Goal: Task Accomplishment & Management: Complete application form

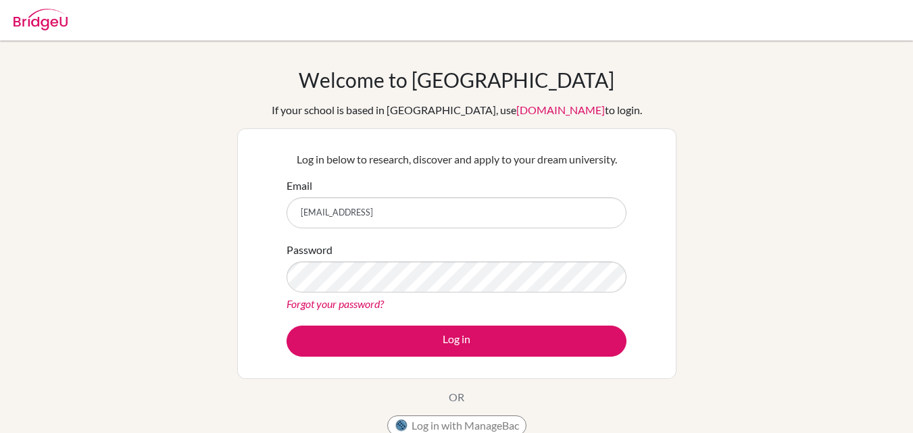
type input "[EMAIL_ADDRESS][DOMAIN_NAME]"
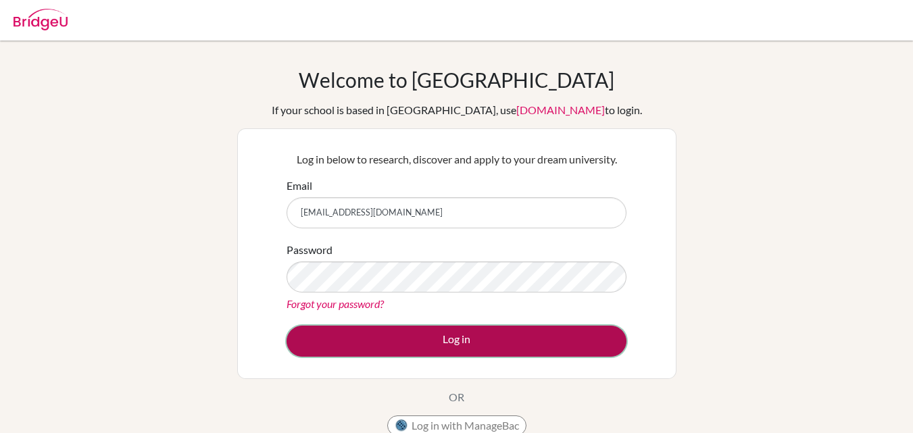
click at [445, 349] on button "Log in" at bounding box center [457, 341] width 340 height 31
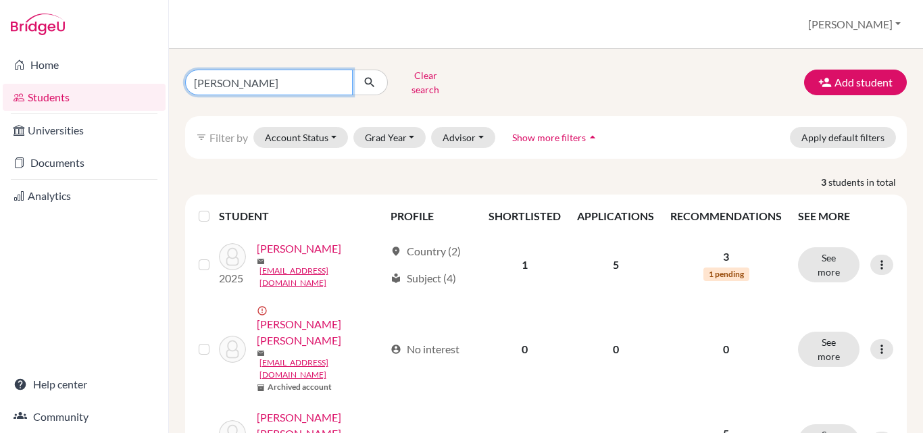
drag, startPoint x: 228, startPoint y: 81, endPoint x: 158, endPoint y: 87, distance: 70.5
click at [158, 87] on div "Home Students Universities Documents Analytics Help center Community Students o…" at bounding box center [461, 216] width 923 height 433
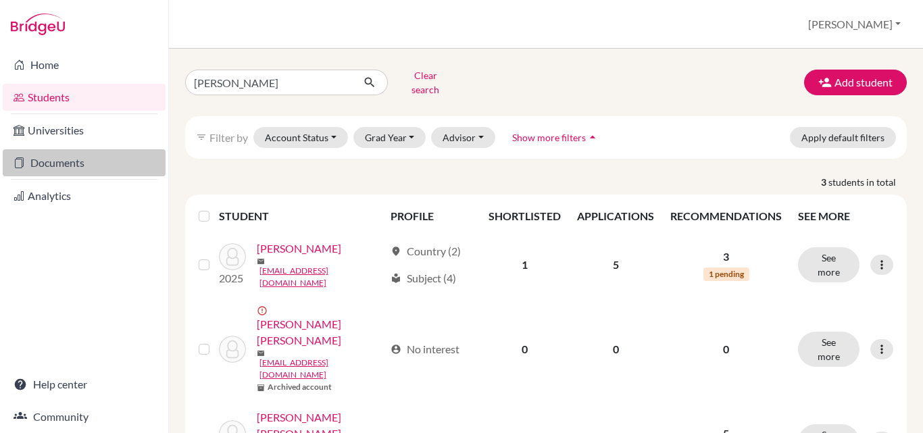
click at [65, 161] on link "Documents" at bounding box center [84, 162] width 163 height 27
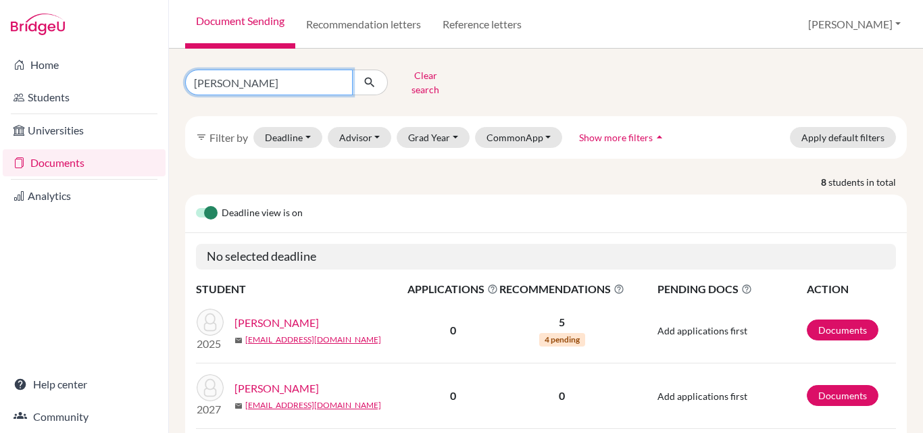
drag, startPoint x: 237, startPoint y: 78, endPoint x: 168, endPoint y: 87, distance: 68.8
click at [168, 87] on div "Home Students Universities Documents Analytics Help center Community Document S…" at bounding box center [461, 216] width 923 height 433
type input "garcia"
click at [372, 80] on icon "submit" at bounding box center [370, 83] width 14 height 14
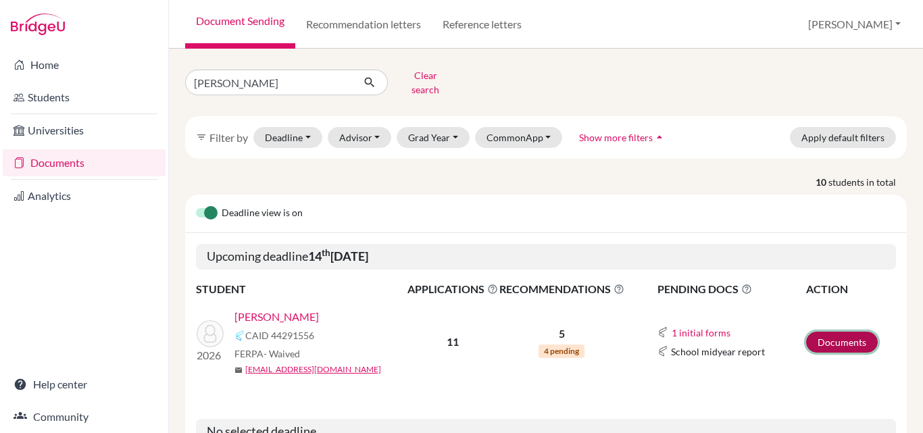
click at [826, 332] on link "Documents" at bounding box center [842, 342] width 72 height 21
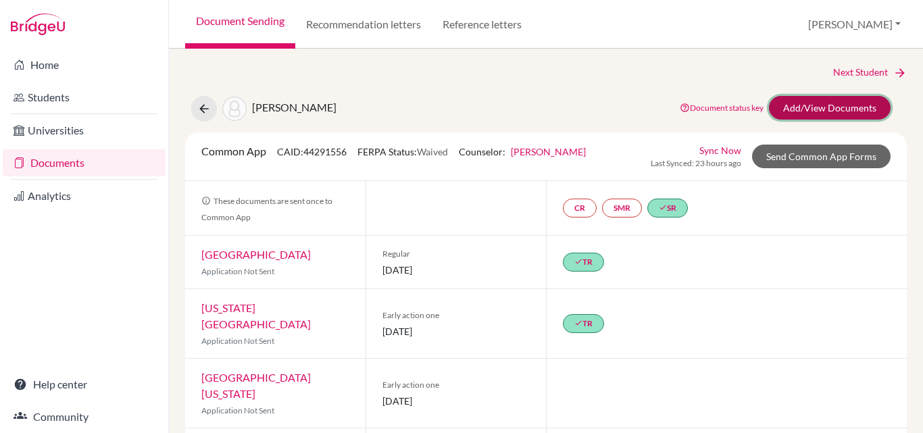
click at [843, 109] on link "Add/View Documents" at bounding box center [830, 108] width 122 height 24
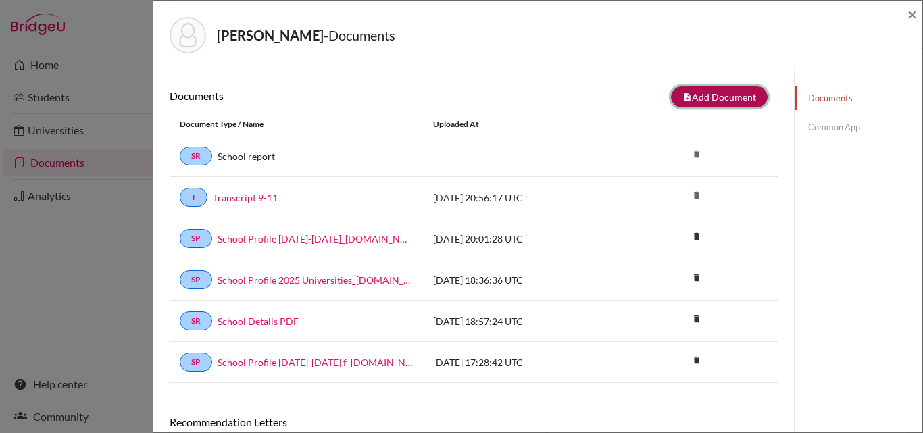
click at [712, 91] on button "note_add Add Document" at bounding box center [719, 97] width 97 height 21
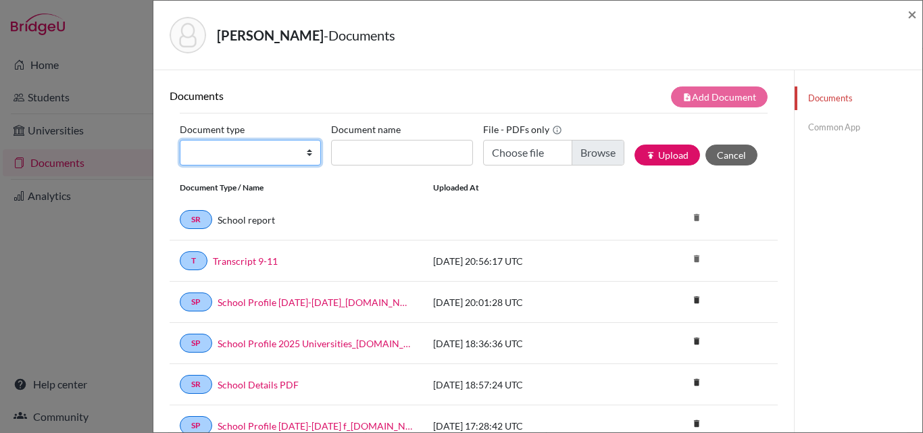
click at [258, 152] on select "Change explanation for Common App reports Counselor recommendation Internationa…" at bounding box center [250, 153] width 141 height 26
select select "4"
click at [180, 140] on select "Change explanation for Common App reports Counselor recommendation Internationa…" at bounding box center [250, 153] width 141 height 26
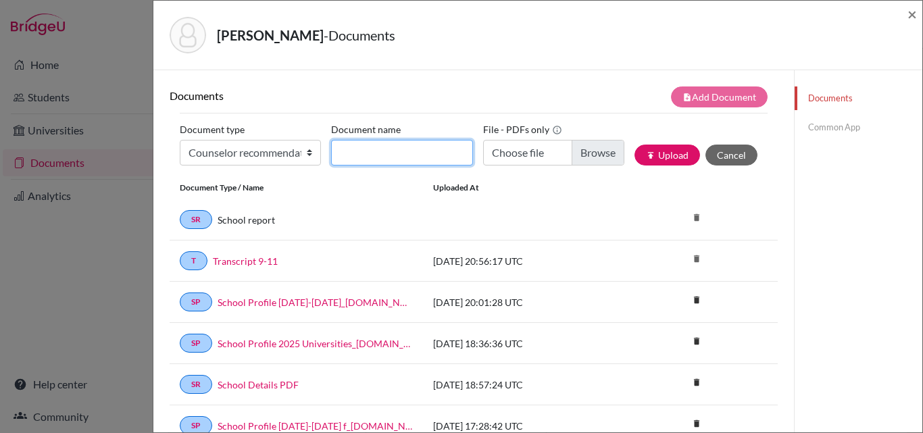
click at [351, 153] on input "Document name" at bounding box center [401, 153] width 141 height 26
type input "Rec Ms Aviles"
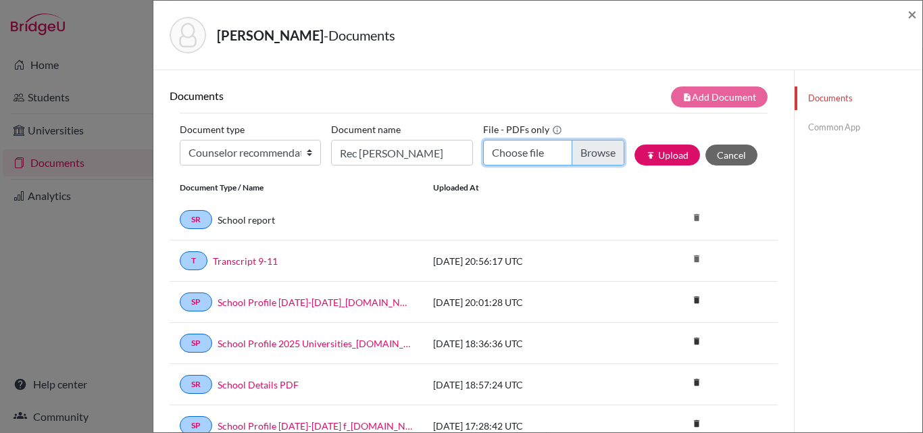
click at [606, 147] on input "Choose file" at bounding box center [553, 153] width 141 height 26
type input "C:\fakepath\Rec Anabella Garcia.docx.pdf"
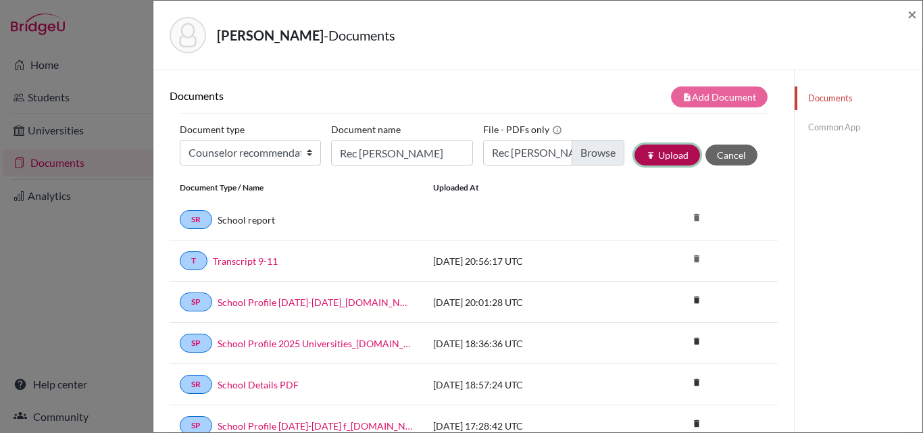
click at [666, 153] on button "publish Upload" at bounding box center [668, 155] width 66 height 21
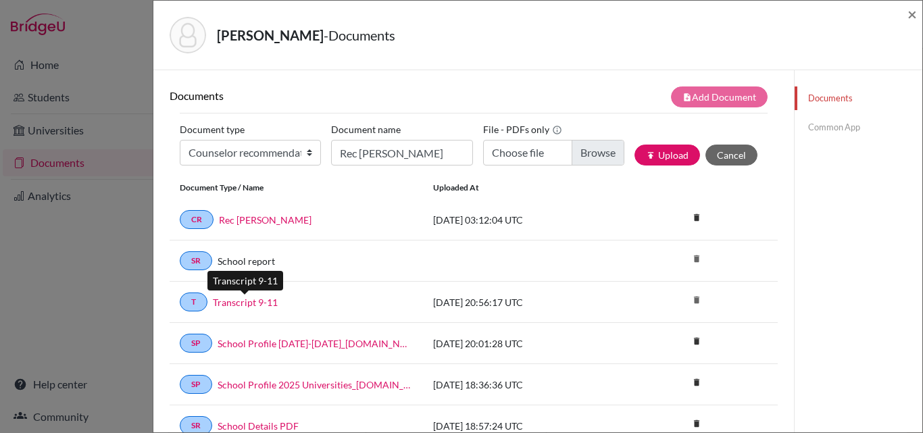
click at [253, 297] on link "Transcript 9-11" at bounding box center [245, 302] width 65 height 14
click at [809, 123] on link "Common App" at bounding box center [859, 128] width 128 height 24
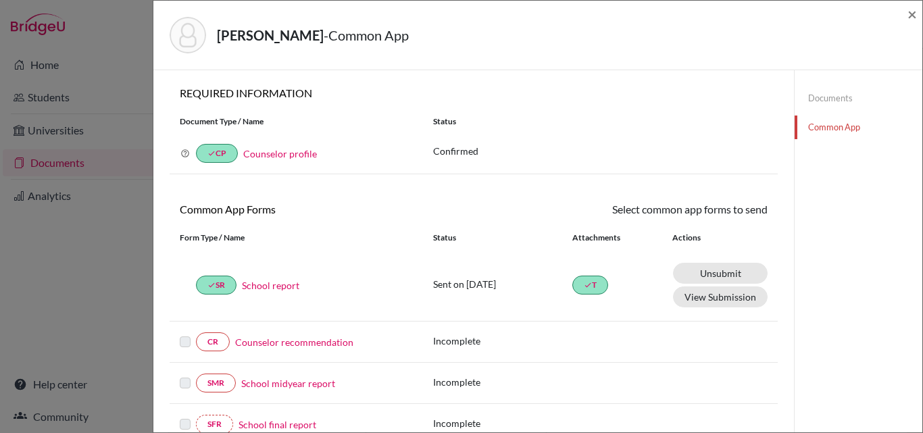
click at [306, 343] on link "Counselor recommendation" at bounding box center [294, 342] width 118 height 14
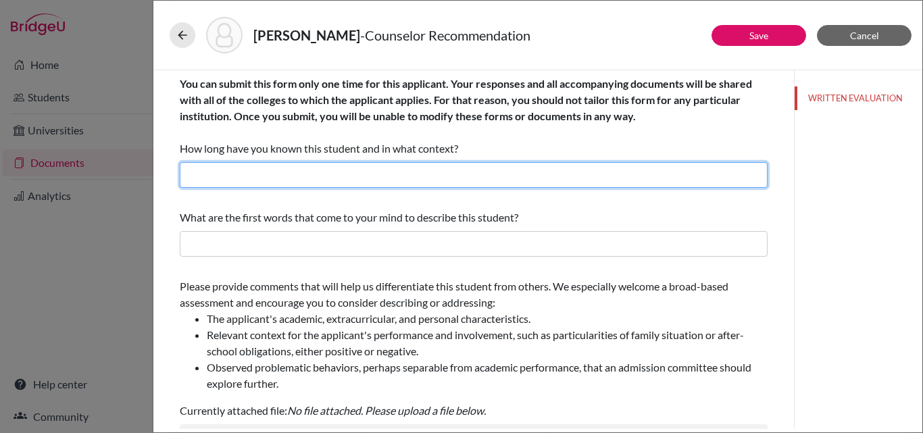
click at [312, 174] on input "text" at bounding box center [474, 175] width 588 height 26
type input "Three years as her counselor"
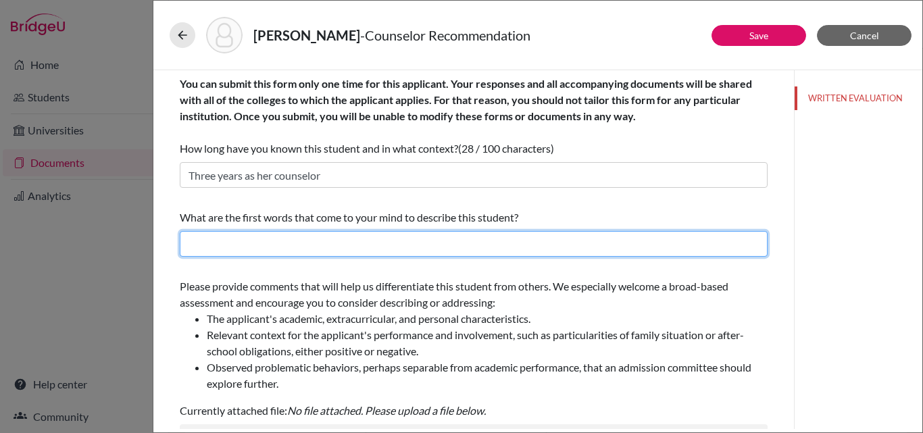
click at [251, 241] on input "text" at bounding box center [474, 244] width 588 height 26
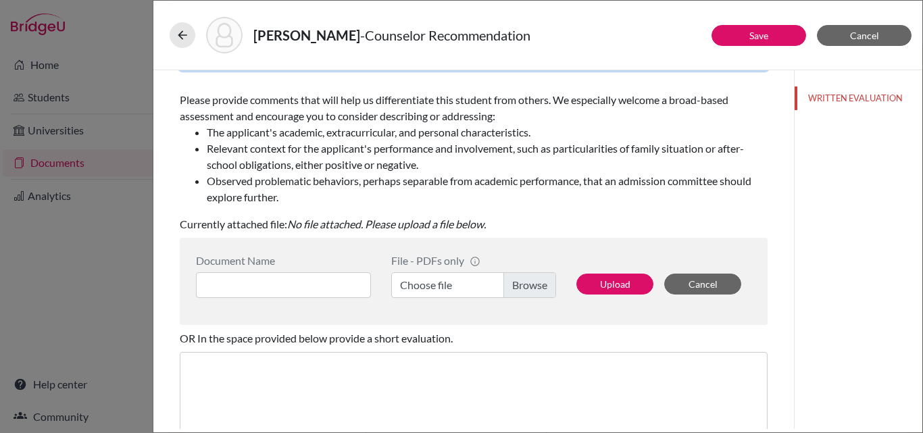
scroll to position [203, 0]
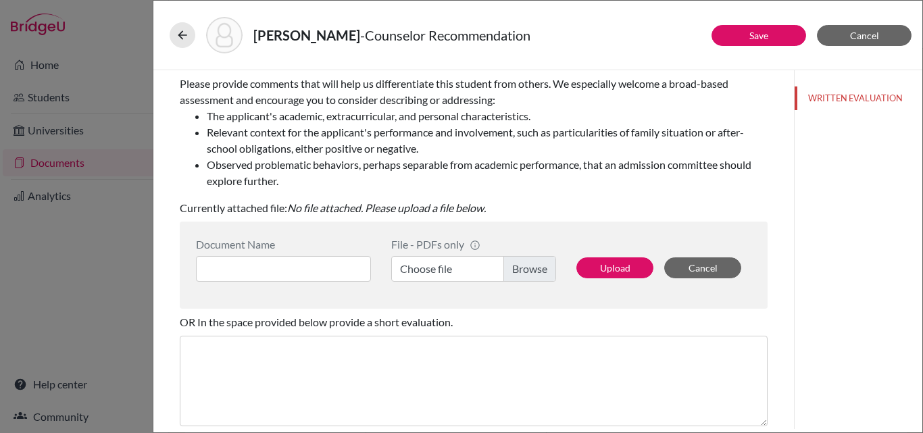
type input "Humble, hard working, humanitarian, leader, talented and promising"
click at [320, 268] on input at bounding box center [283, 269] width 175 height 26
type input "Rec Ms Aviles"
click at [518, 263] on label "Choose file" at bounding box center [473, 269] width 165 height 26
click at [518, 263] on input "Choose file" at bounding box center [473, 269] width 165 height 26
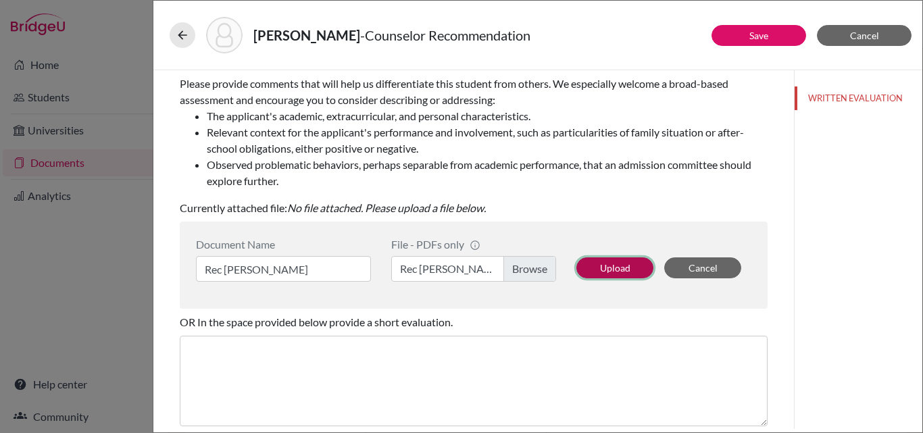
click at [612, 266] on button "Upload" at bounding box center [615, 268] width 77 height 21
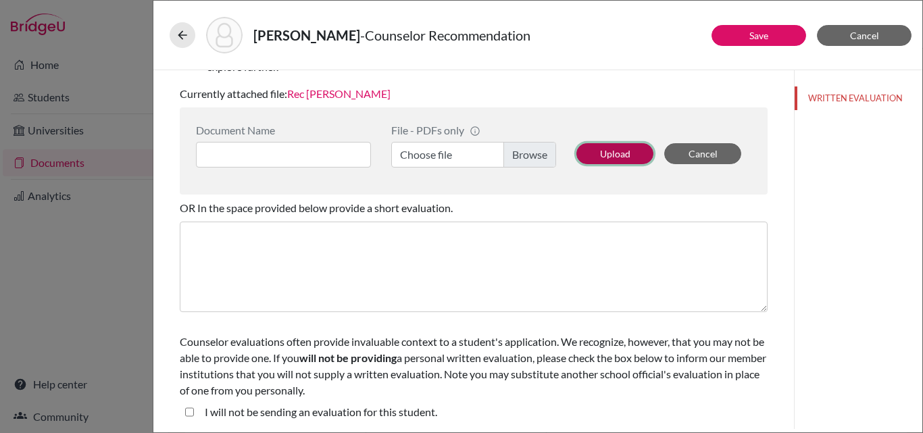
scroll to position [319, 0]
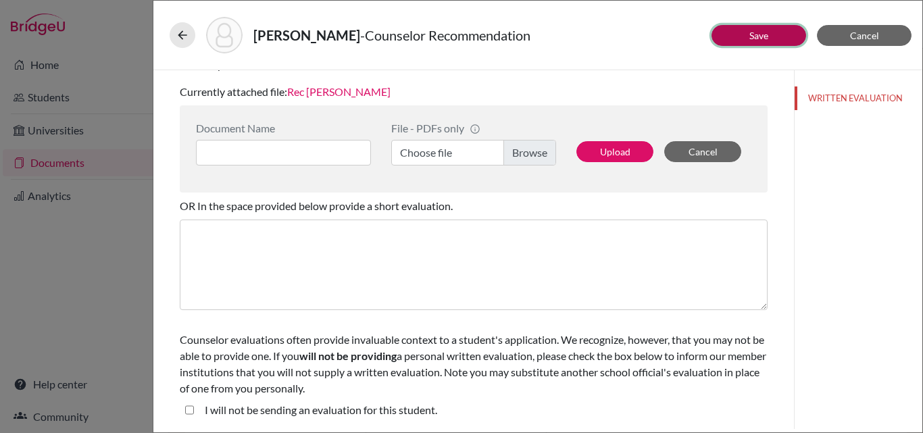
click at [744, 33] on button "Save" at bounding box center [759, 35] width 95 height 21
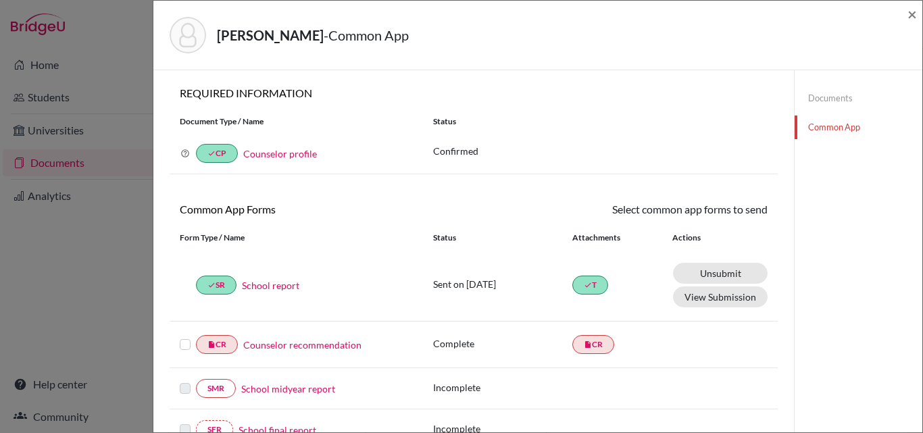
click at [187, 337] on label at bounding box center [185, 337] width 11 height 0
click at [0, 0] on input "checkbox" at bounding box center [0, 0] width 0 height 0
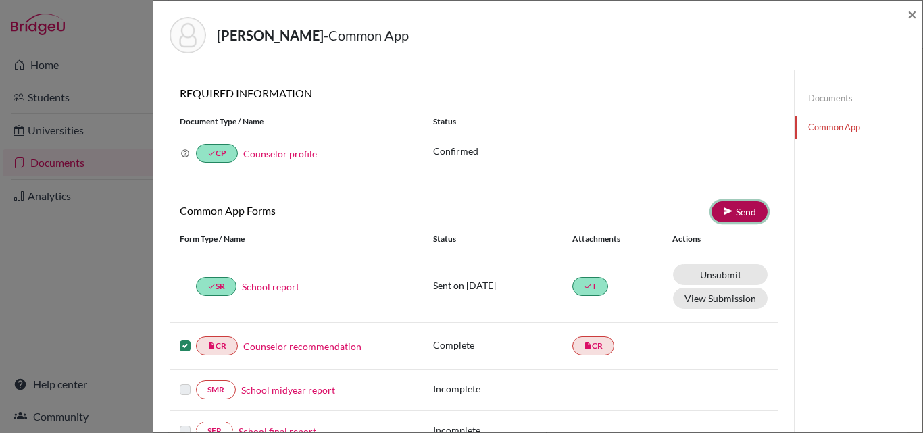
click at [751, 210] on link "Send" at bounding box center [740, 211] width 56 height 21
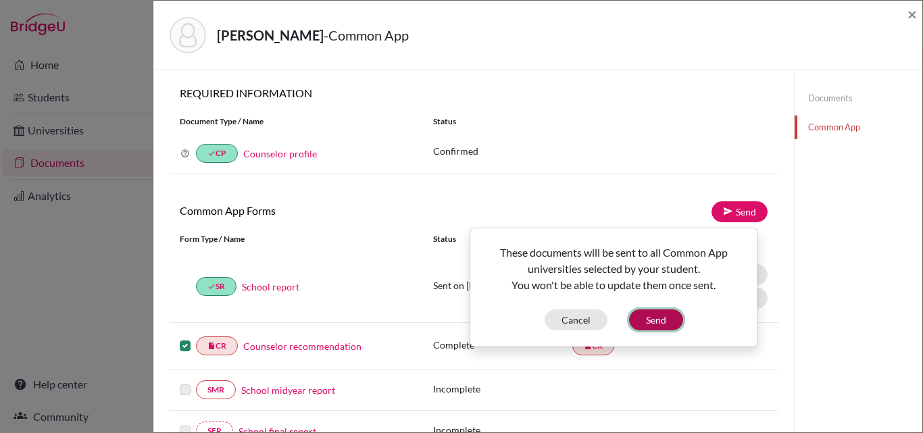
click at [646, 320] on button "Send" at bounding box center [656, 320] width 54 height 21
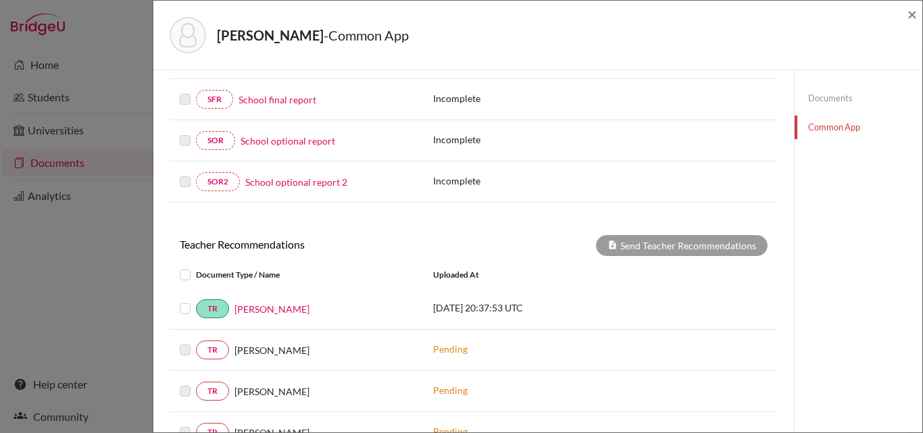
scroll to position [338, 0]
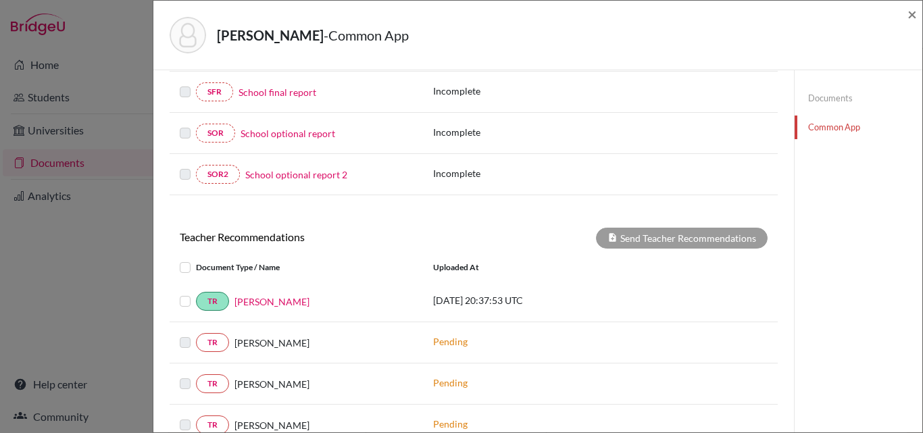
click at [180, 301] on div "TR Ms. Muna" at bounding box center [296, 301] width 253 height 19
click at [196, 293] on label at bounding box center [196, 293] width 0 height 0
click at [0, 0] on input "checkbox" at bounding box center [0, 0] width 0 height 0
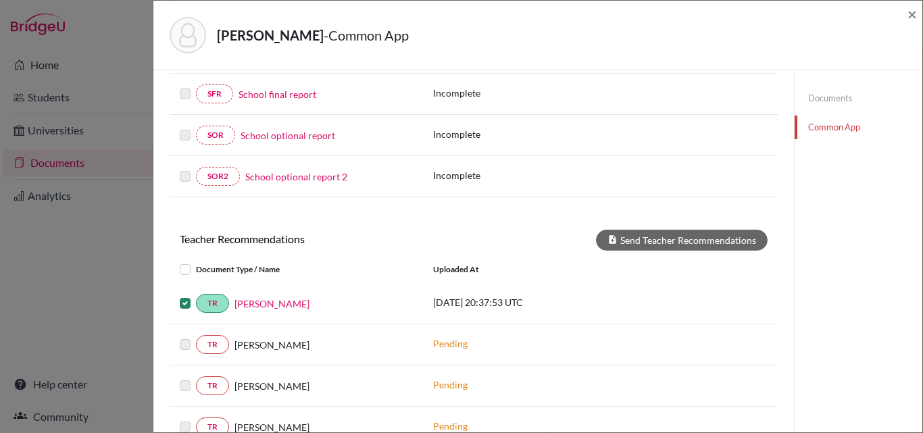
scroll to position [340, 0]
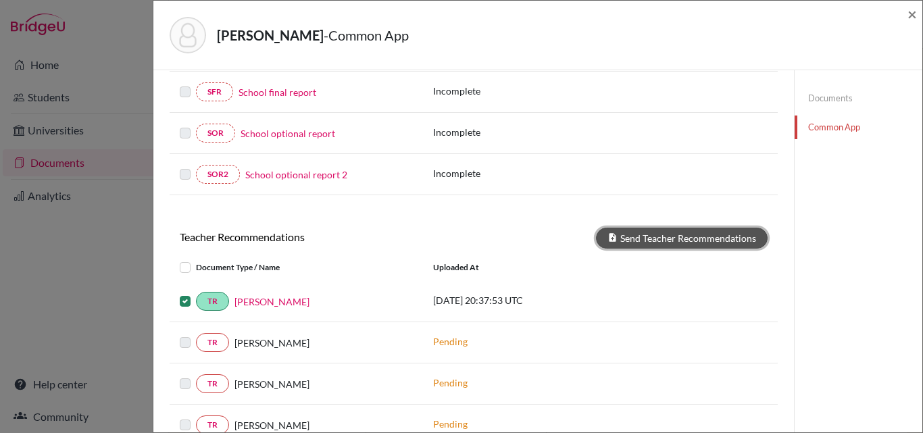
click at [690, 236] on button "Send Teacher Recommendations" at bounding box center [682, 238] width 172 height 21
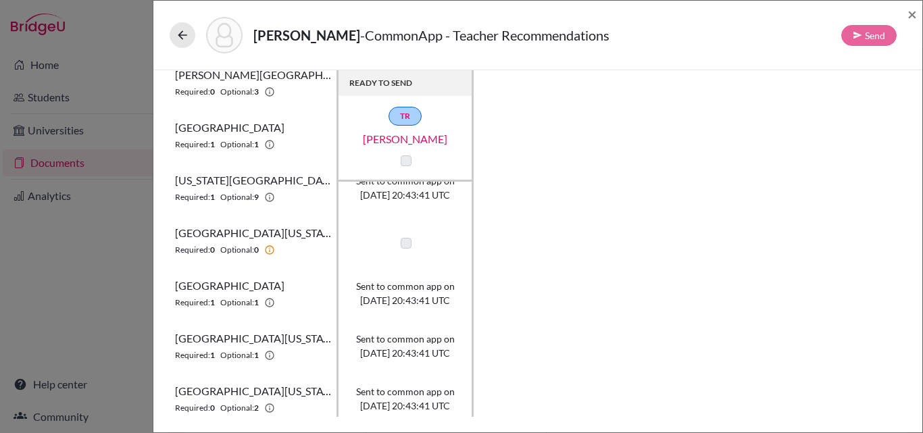
scroll to position [134, 0]
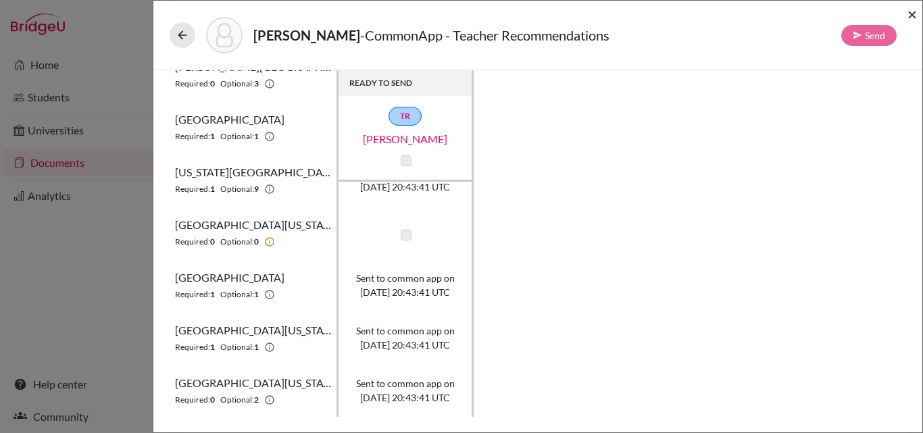
click at [915, 11] on span "×" at bounding box center [912, 14] width 9 height 20
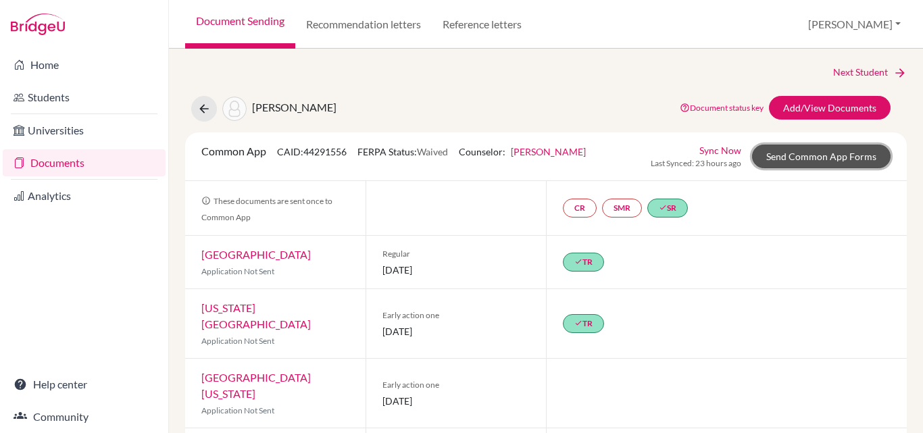
click at [782, 151] on link "Send Common App Forms" at bounding box center [821, 157] width 139 height 24
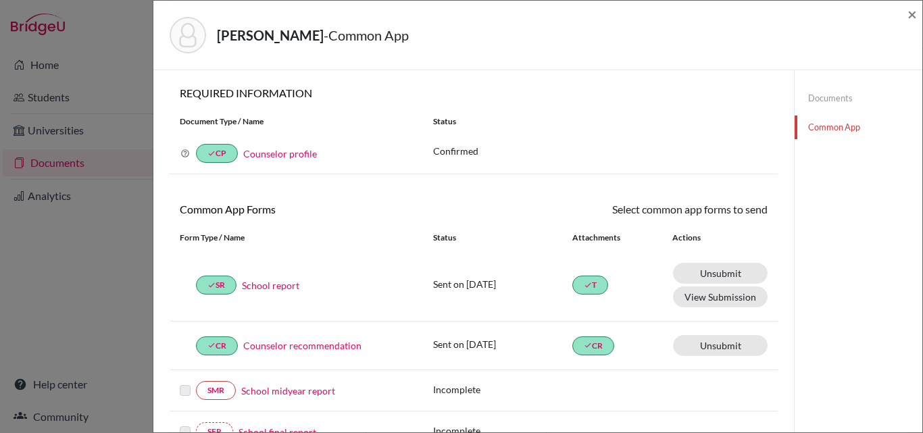
click at [829, 99] on link "Documents" at bounding box center [859, 99] width 128 height 24
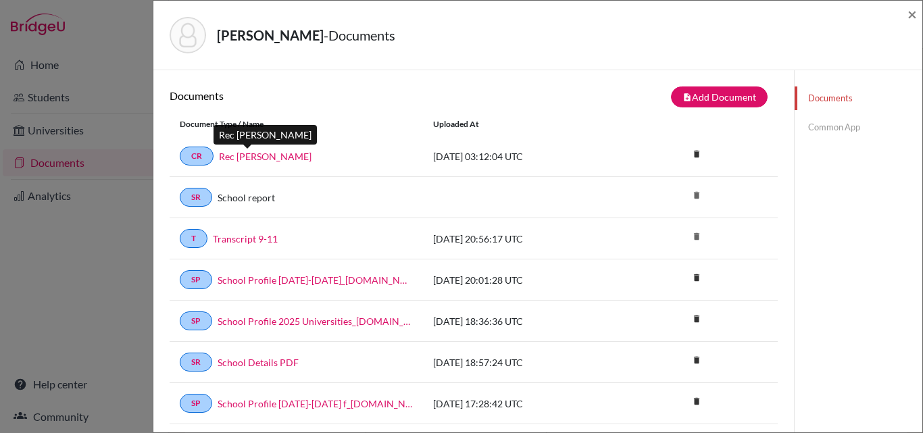
click at [241, 155] on link "Rec Ms Aviles" at bounding box center [265, 156] width 93 height 14
click at [833, 122] on link "Common App" at bounding box center [859, 128] width 128 height 24
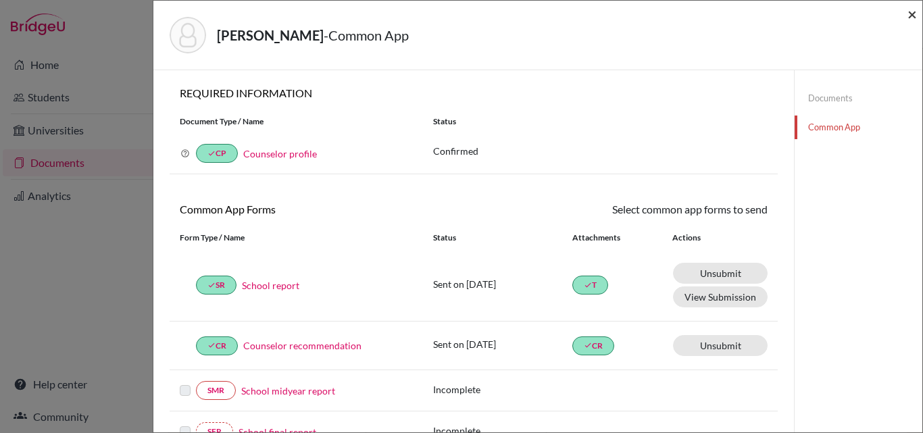
click at [908, 14] on span "×" at bounding box center [912, 14] width 9 height 20
